Goal: Information Seeking & Learning: Learn about a topic

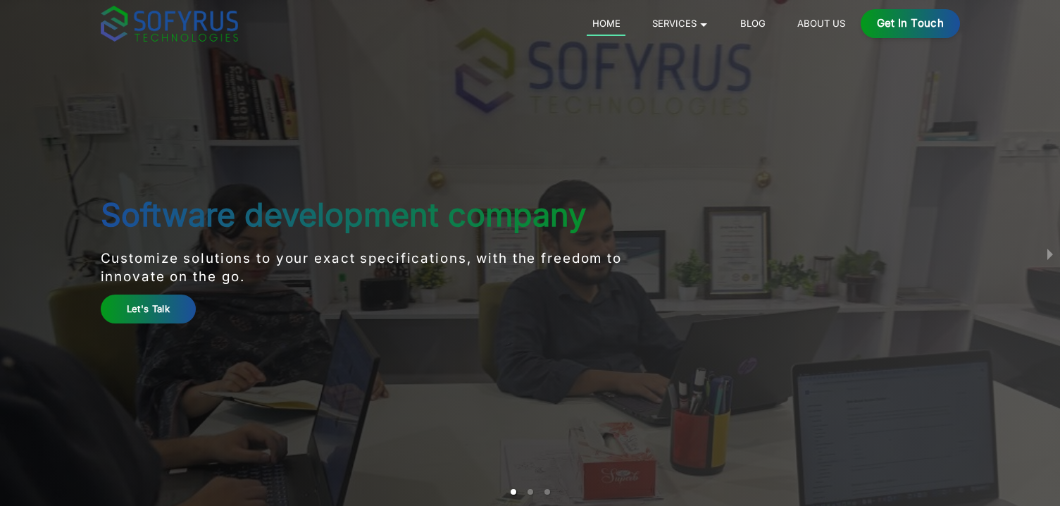
click at [817, 25] on link "About Us" at bounding box center [821, 23] width 58 height 17
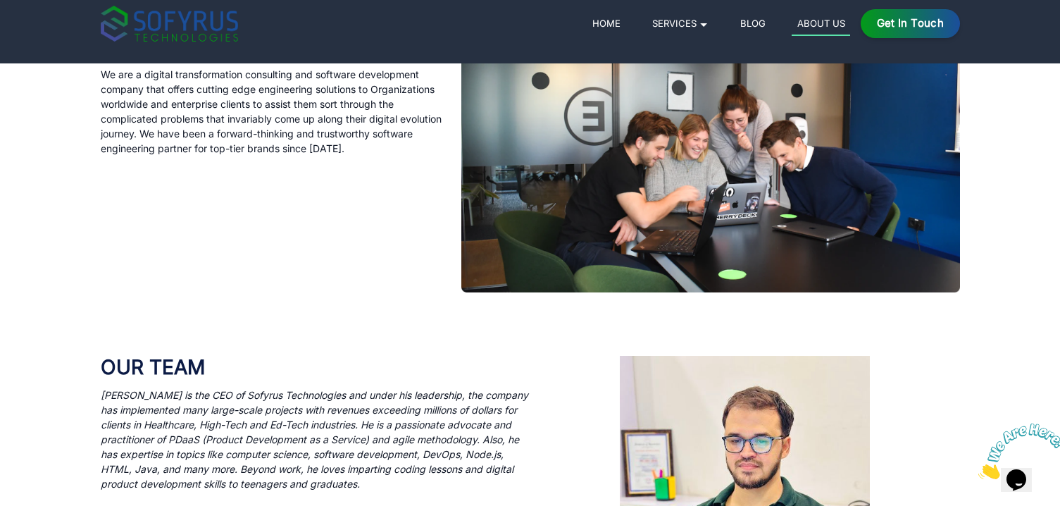
scroll to position [553, 0]
click at [209, 433] on icon "[PERSON_NAME] is the CEO of Sofyrus Technologies and under his leadership, the …" at bounding box center [315, 438] width 428 height 101
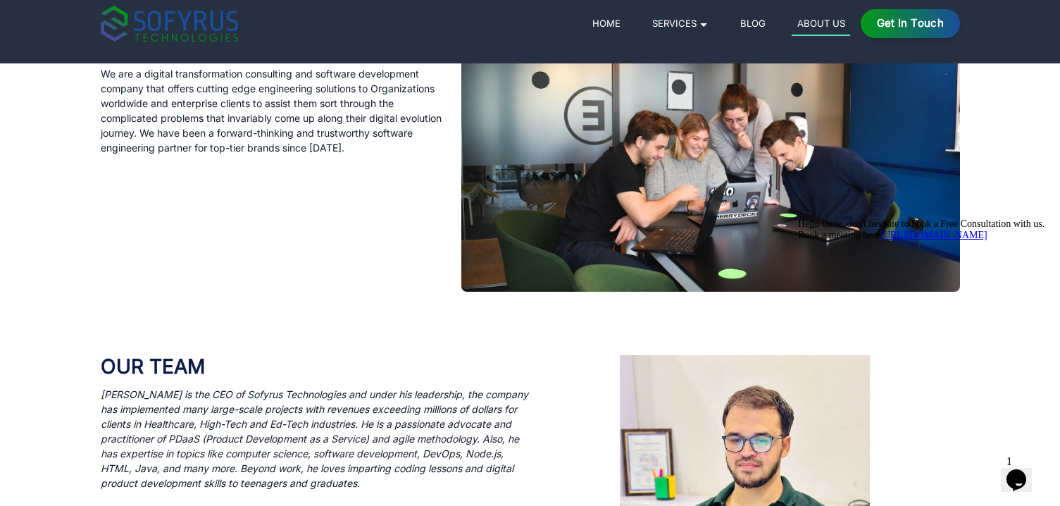
click at [365, 147] on p "We are a digital transformation consulting and software development company tha…" at bounding box center [273, 110] width 344 height 89
copy p "2013"
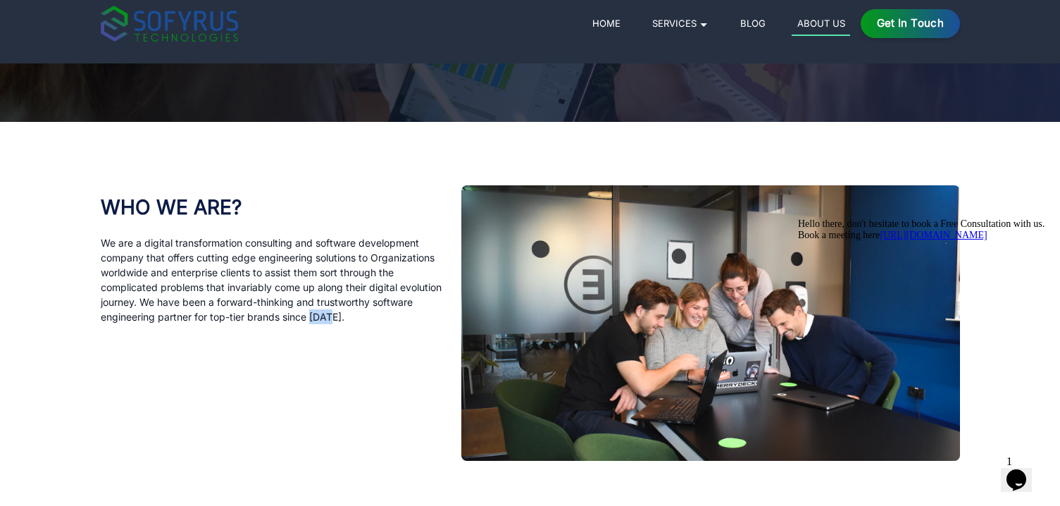
scroll to position [299, 0]
